Goal: Transaction & Acquisition: Purchase product/service

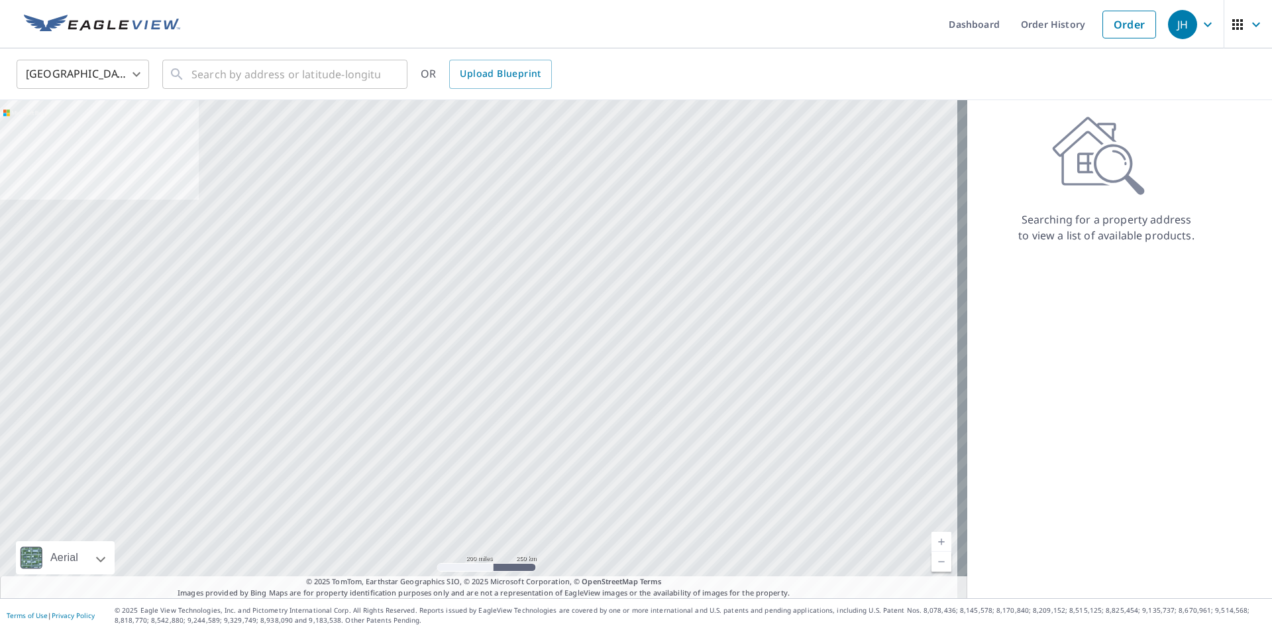
click at [127, 74] on body "JH JH Dashboard Order History Order JH United States US ​ ​ OR Upload Blueprint…" at bounding box center [636, 316] width 1272 height 632
click at [47, 133] on li "[GEOGRAPHIC_DATA]" at bounding box center [83, 134] width 133 height 24
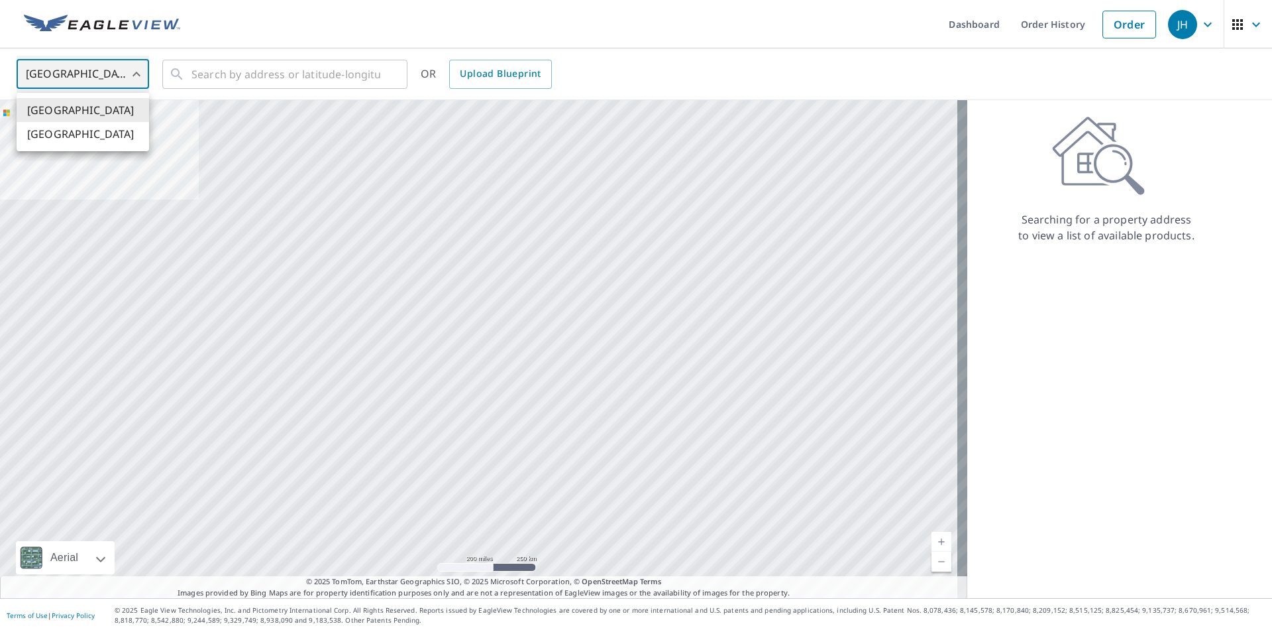
type input "CA"
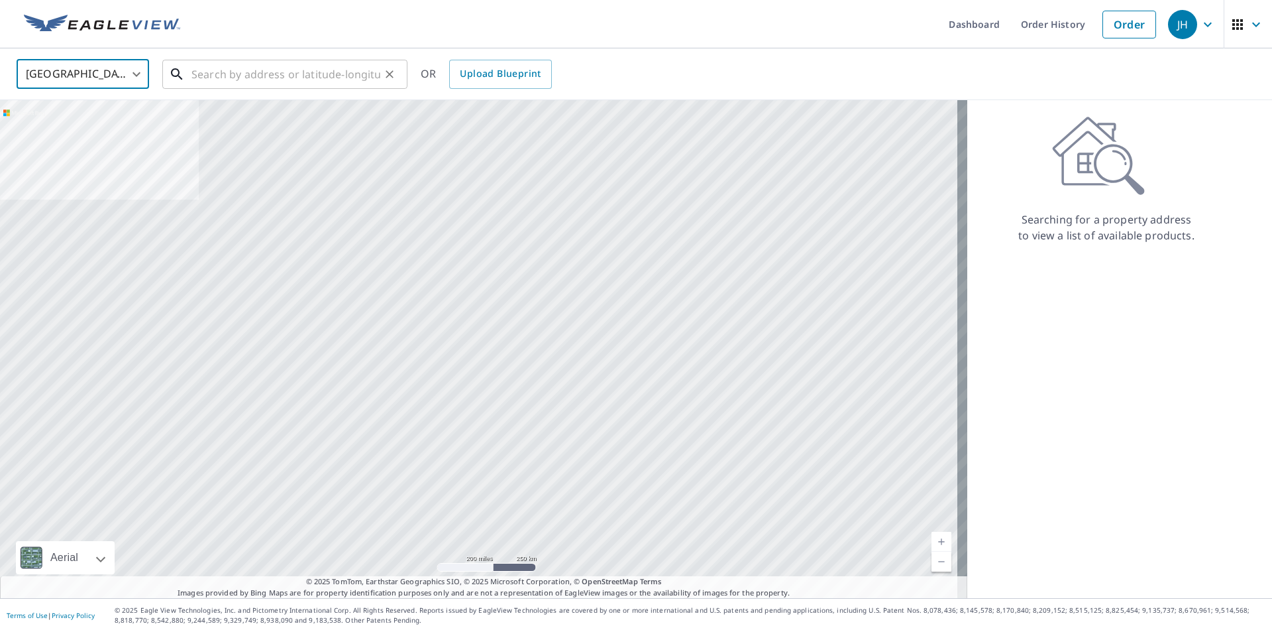
click at [209, 72] on input "text" at bounding box center [286, 74] width 189 height 37
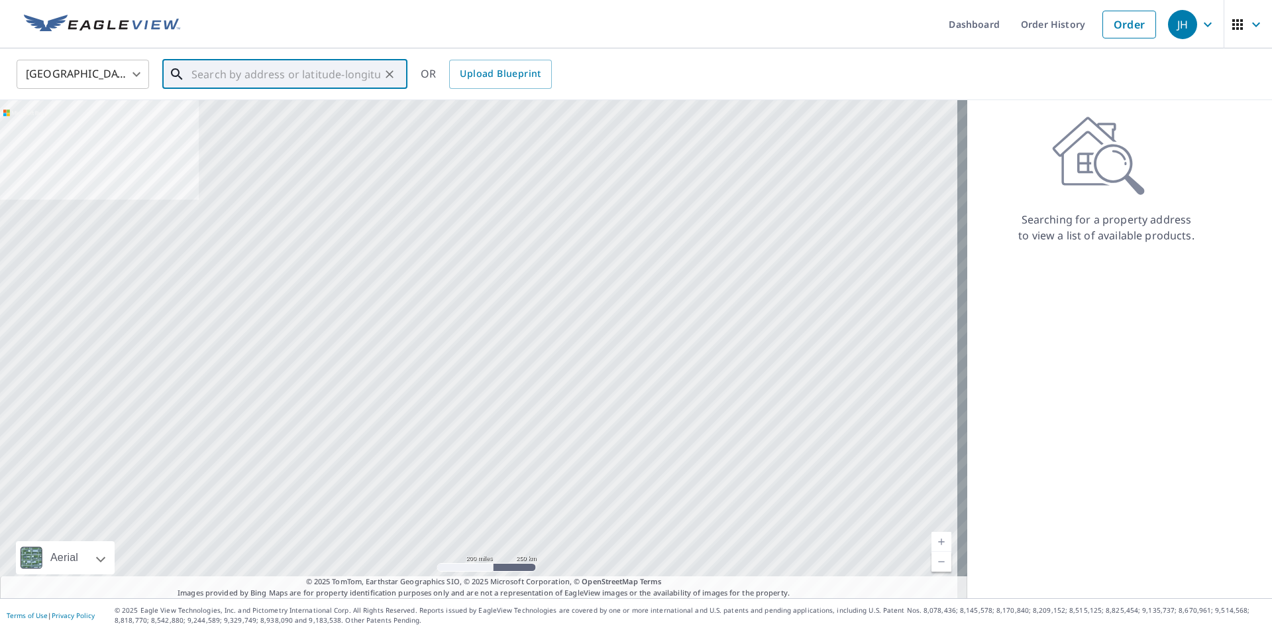
paste input "[STREET_ADDRESS][PERSON_NAME]"
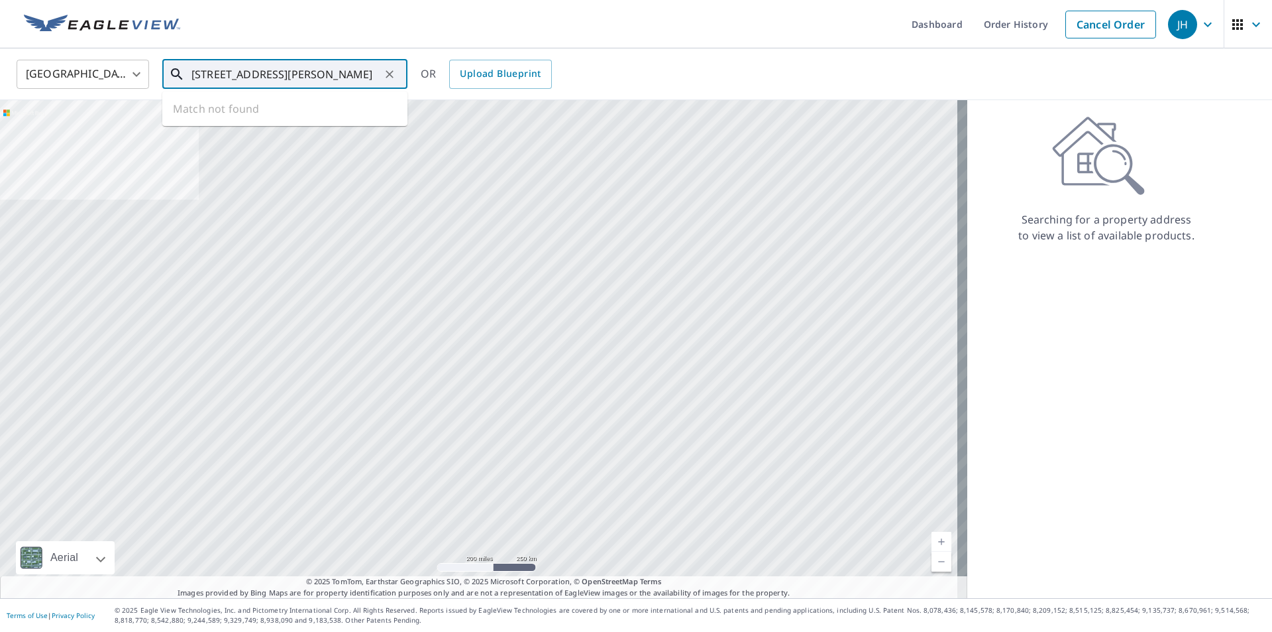
scroll to position [0, 139]
click at [252, 115] on span "[STREET_ADDRESS][PERSON_NAME]" at bounding box center [293, 113] width 208 height 16
type input "[STREET_ADDRESS][PERSON_NAME]"
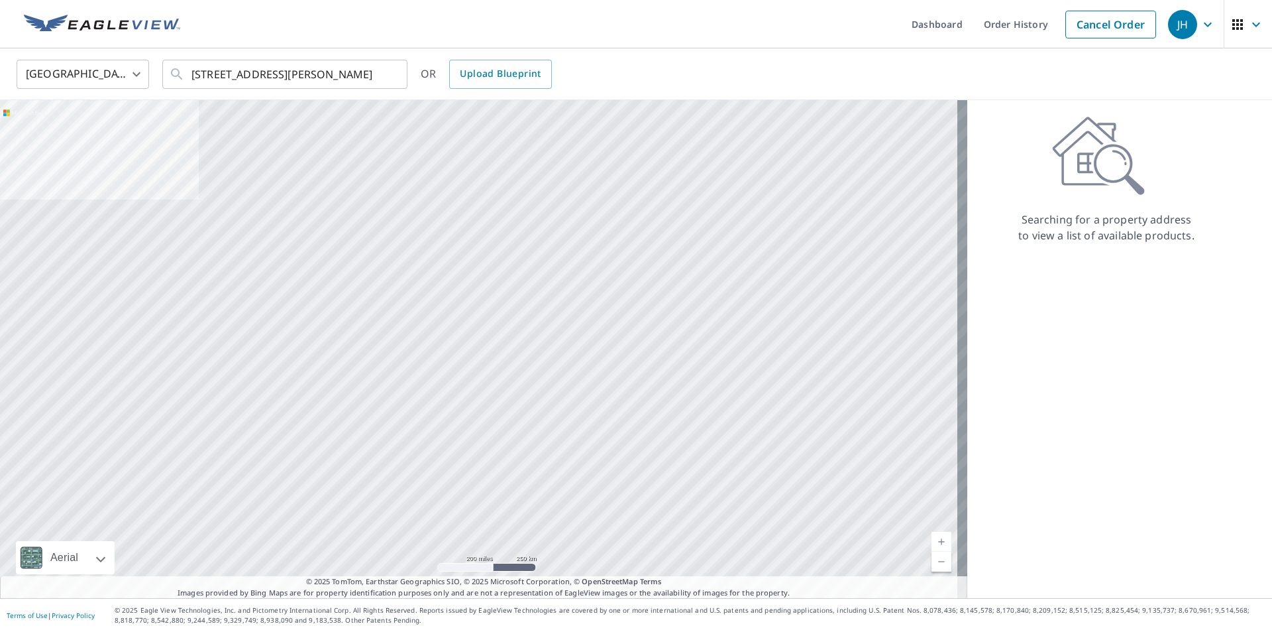
scroll to position [0, 0]
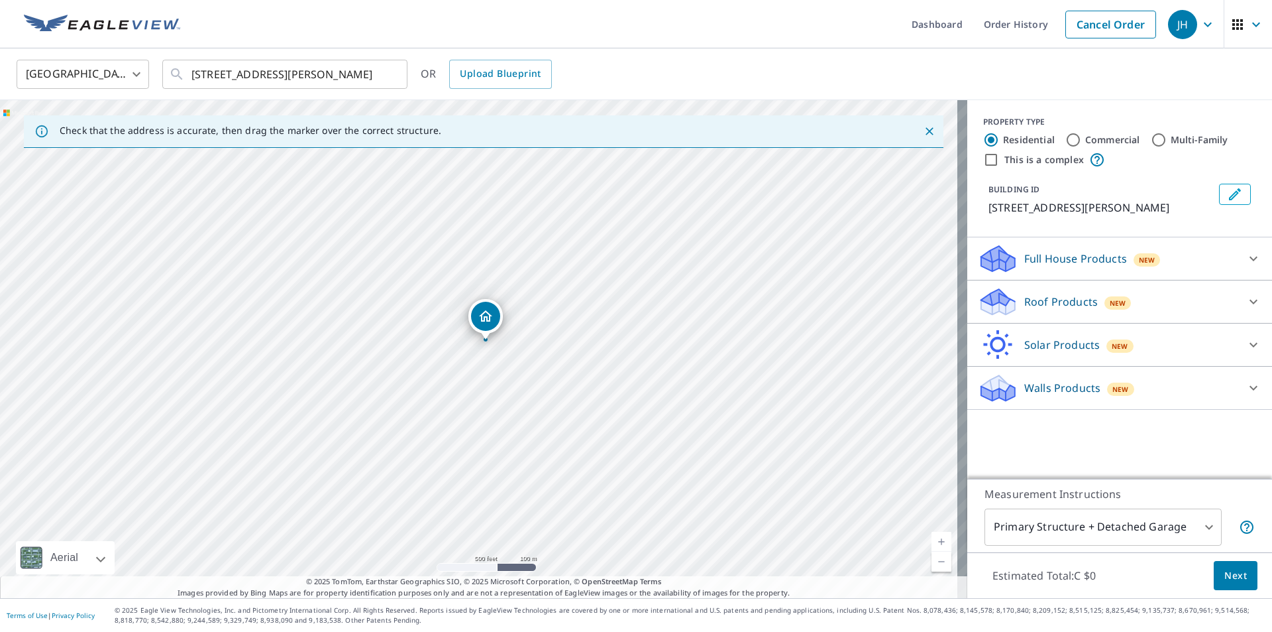
click at [1202, 526] on body "JH JH Dashboard Order History Cancel Order JH Canada CA ​ [STREET_ADDRESS][PERS…" at bounding box center [636, 316] width 1272 height 632
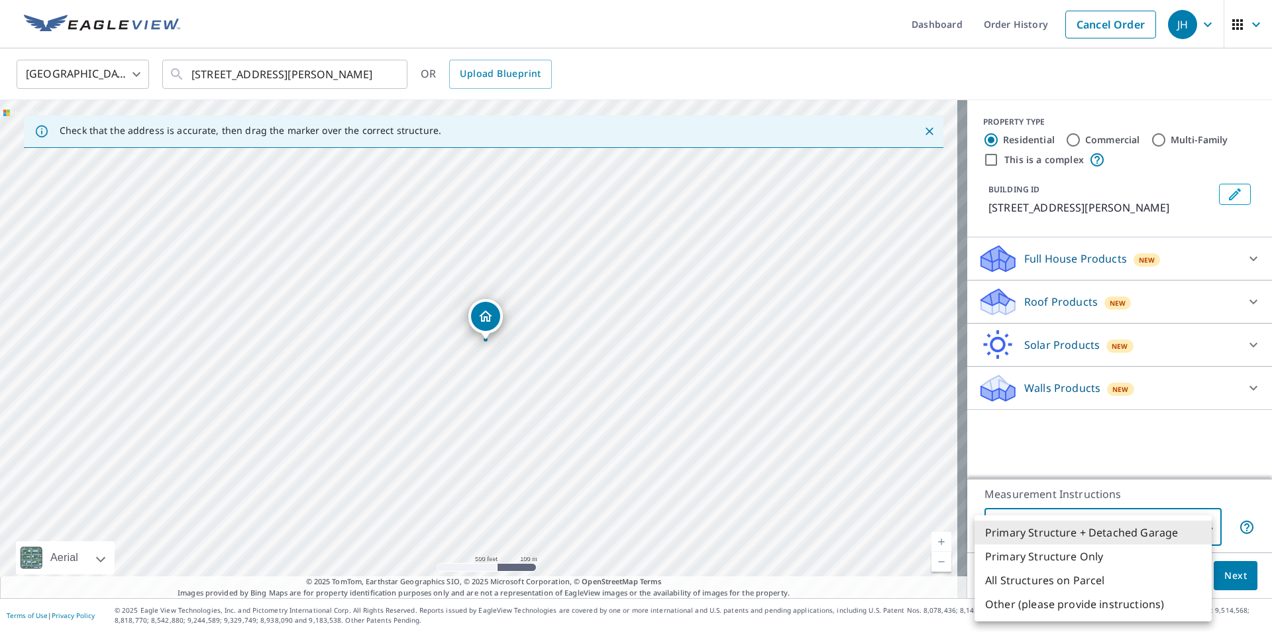
click at [1106, 576] on li "All Structures on Parcel" at bounding box center [1093, 580] width 237 height 24
type input "3"
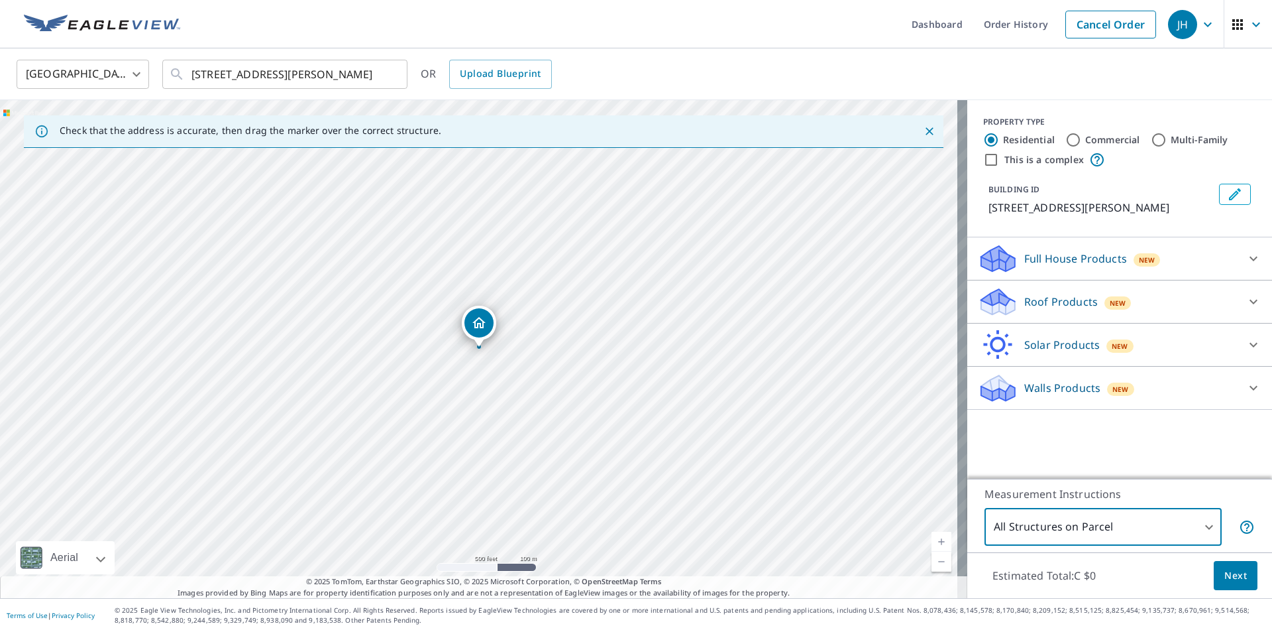
click at [1225, 574] on span "Next" at bounding box center [1236, 575] width 23 height 17
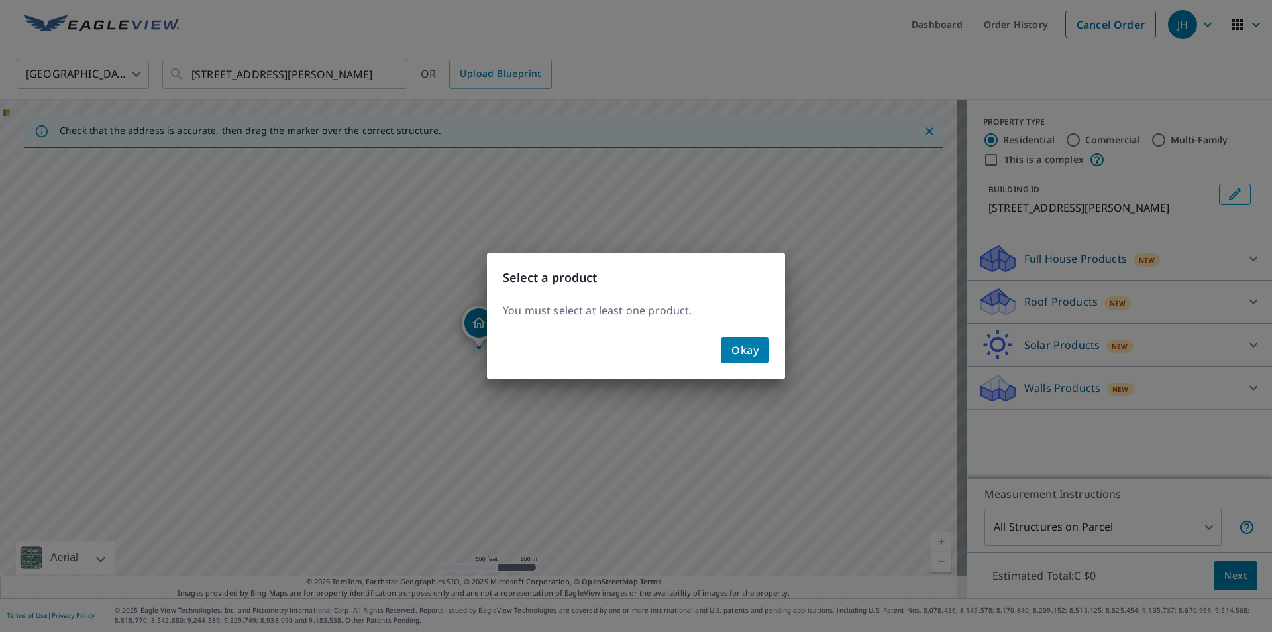
click at [759, 358] on button "Okay" at bounding box center [745, 350] width 48 height 27
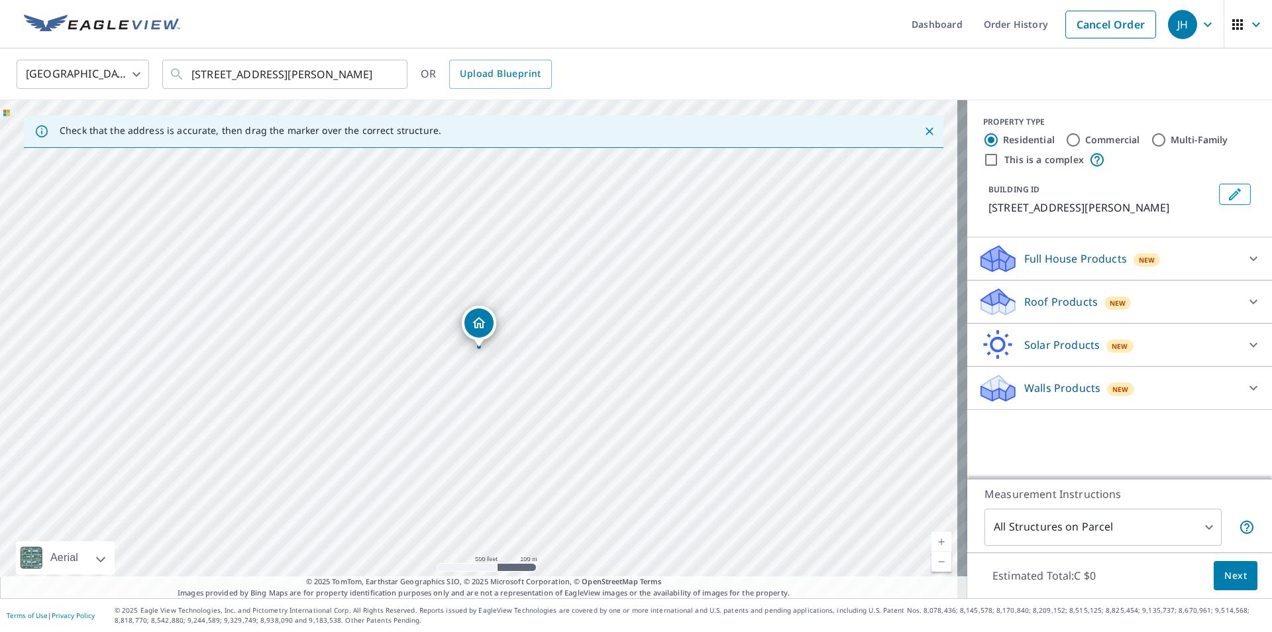
click at [1010, 274] on div "Full House Products New" at bounding box center [1108, 258] width 260 height 31
